Goal: Task Accomplishment & Management: Use online tool/utility

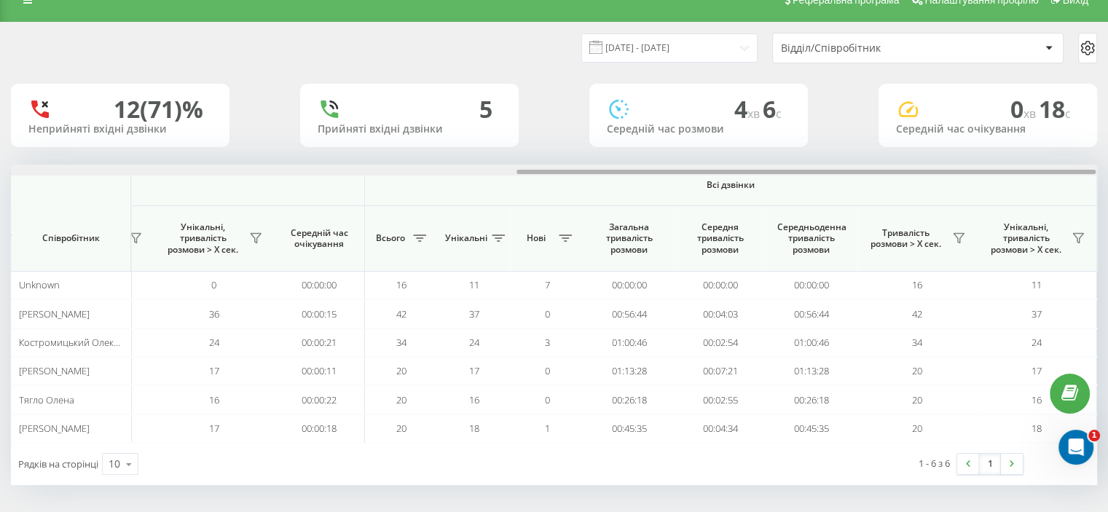
drag, startPoint x: 0, startPoint y: 0, endPoint x: 879, endPoint y: 121, distance: 886.8
click at [881, 156] on div "21.08.2025 - 21.08.2025 Відділ/Співробітник 12 (71)% Неприйняті вхідні дзвінки …" at bounding box center [554, 254] width 1086 height 463
click at [960, 238] on icon at bounding box center [959, 238] width 12 height 12
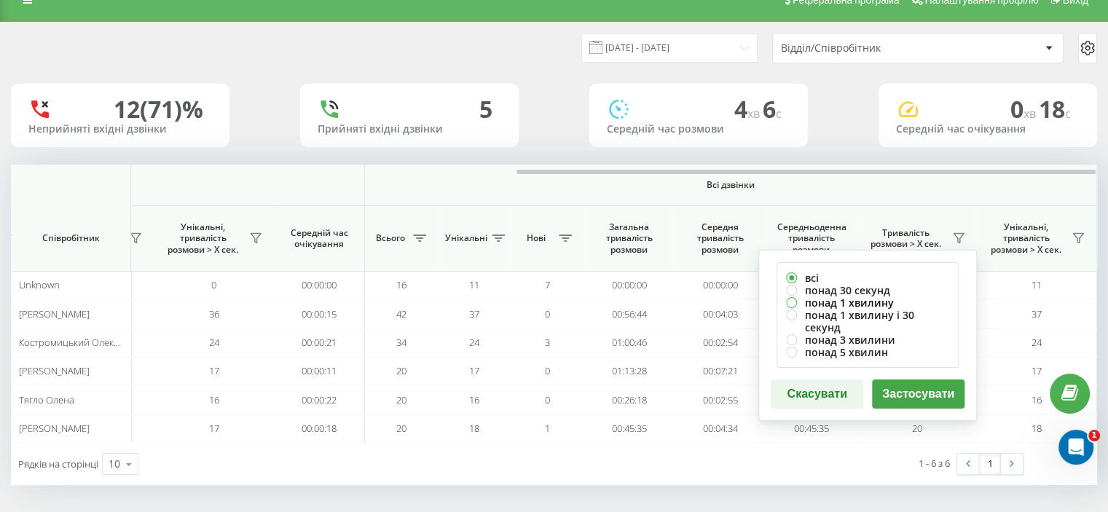
click at [832, 302] on label "понад 1 хвилину" at bounding box center [867, 302] width 163 height 12
radio input "true"
drag, startPoint x: 895, startPoint y: 381, endPoint x: 924, endPoint y: 359, distance: 36.4
click at [897, 382] on button "Застосувати" at bounding box center [918, 394] width 93 height 29
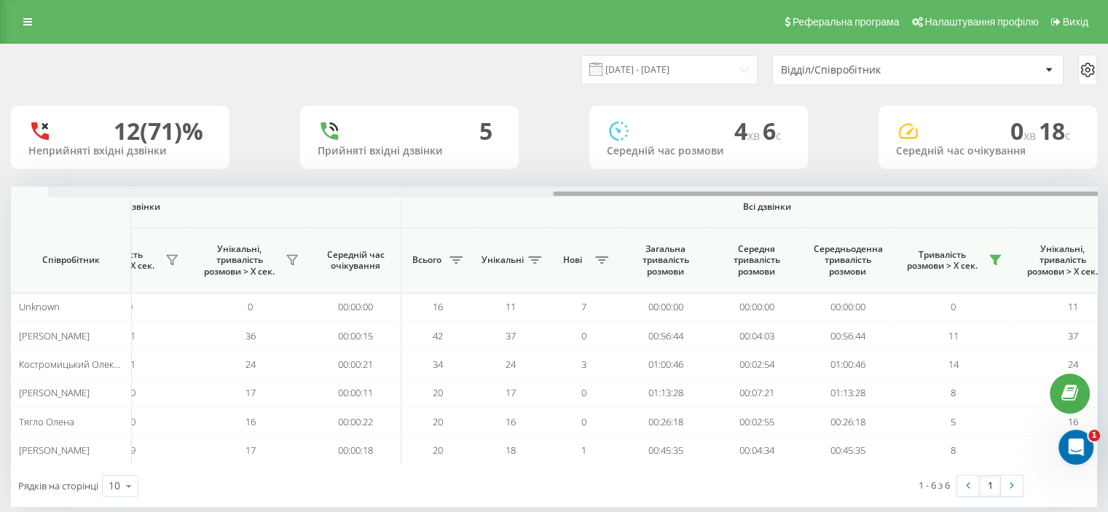
scroll to position [0, 946]
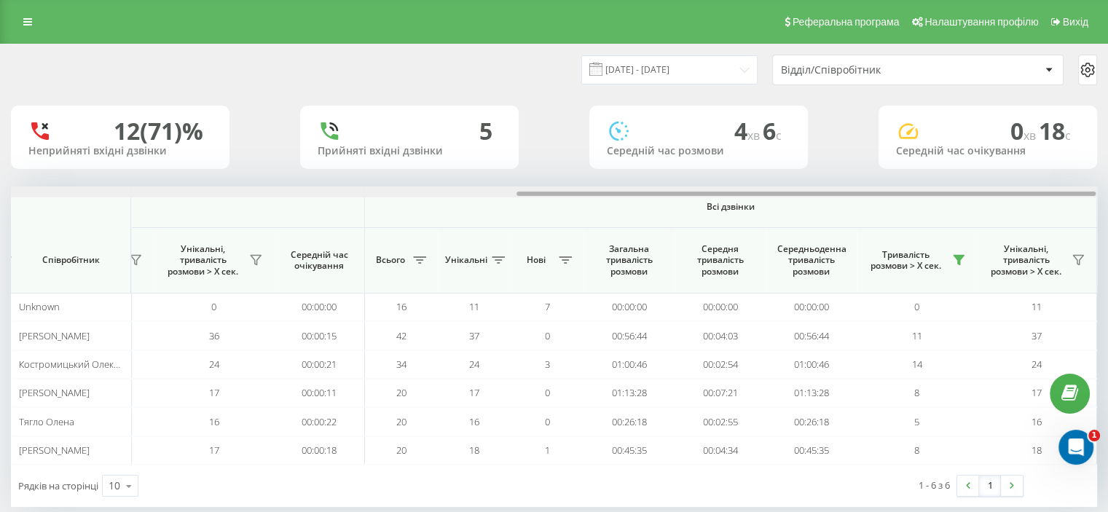
drag, startPoint x: 112, startPoint y: 197, endPoint x: 766, endPoint y: 197, distance: 654.2
click at [766, 197] on div at bounding box center [553, 191] width 1085 height 11
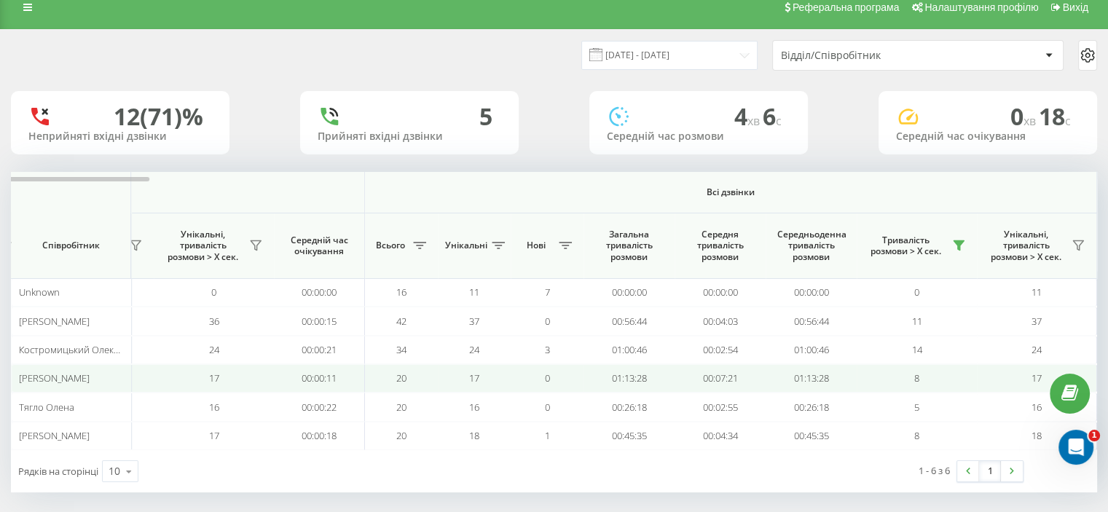
scroll to position [22, 0]
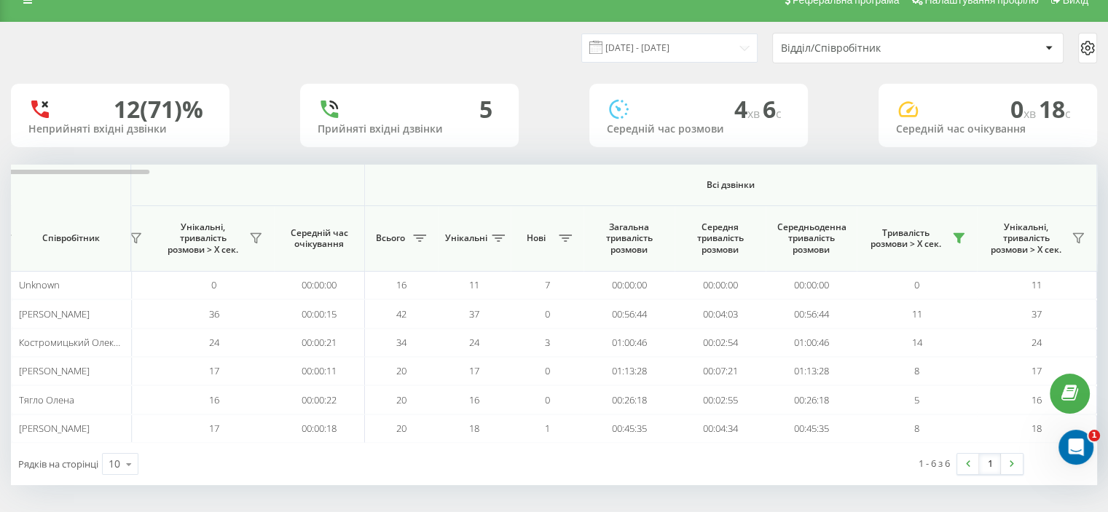
drag, startPoint x: 702, startPoint y: 32, endPoint x: 758, endPoint y: 166, distance: 145.0
click at [758, 166] on th "Всі дзвінки" at bounding box center [731, 186] width 732 height 42
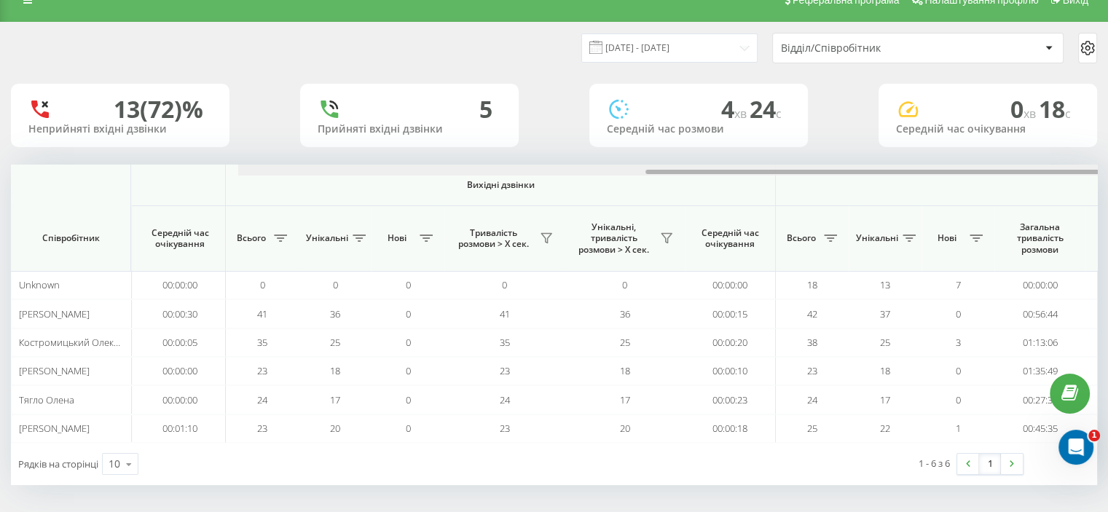
scroll to position [0, 946]
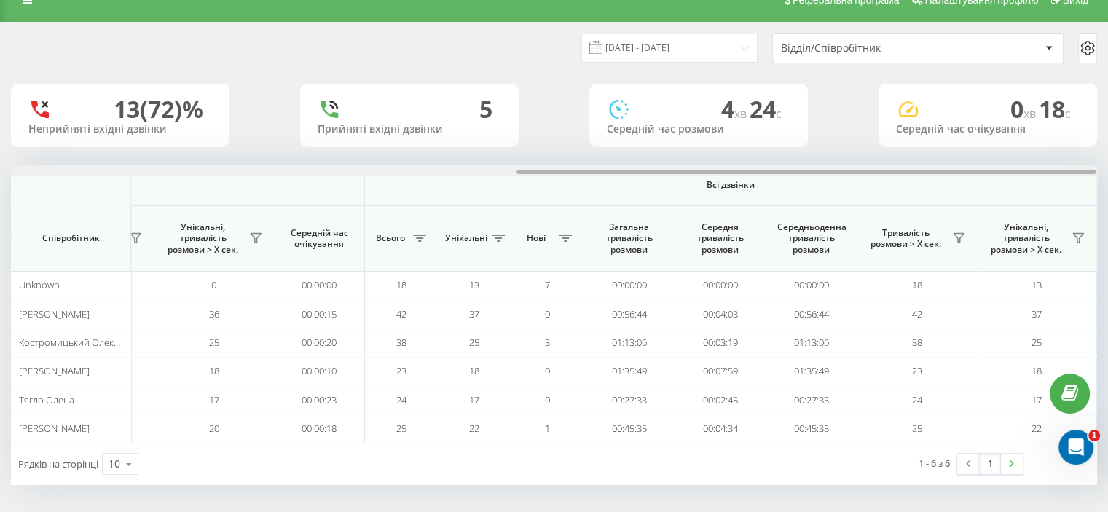
drag, startPoint x: 256, startPoint y: 172, endPoint x: 905, endPoint y: 168, distance: 649.1
click at [905, 168] on div at bounding box center [553, 170] width 1085 height 11
